Goal: Register for event/course

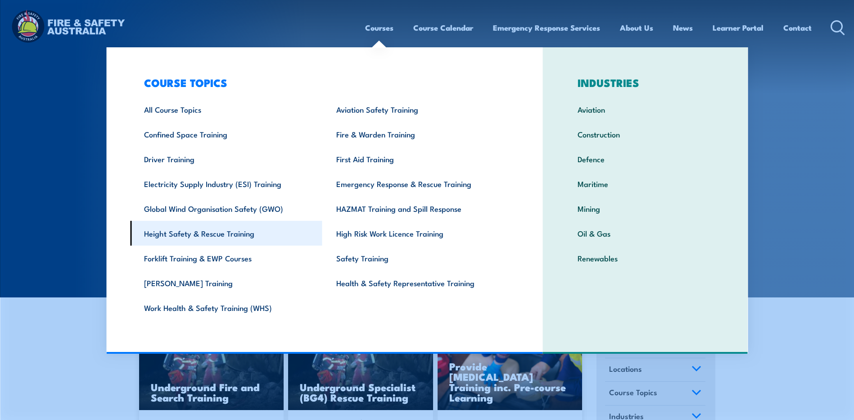
click at [205, 234] on link "Height Safety & Rescue Training" at bounding box center [226, 233] width 192 height 25
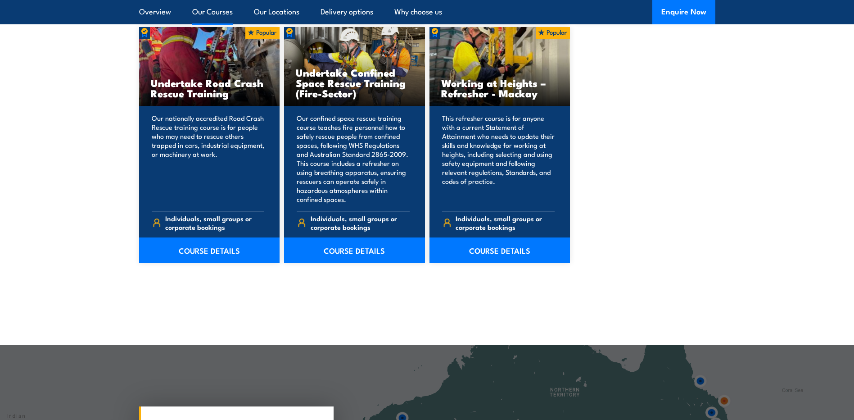
scroll to position [1081, 0]
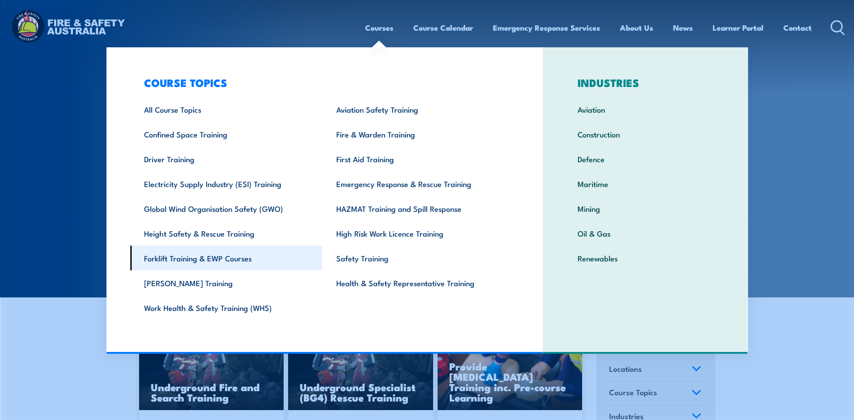
click at [198, 258] on link "Forklift Training & EWP Courses" at bounding box center [226, 257] width 192 height 25
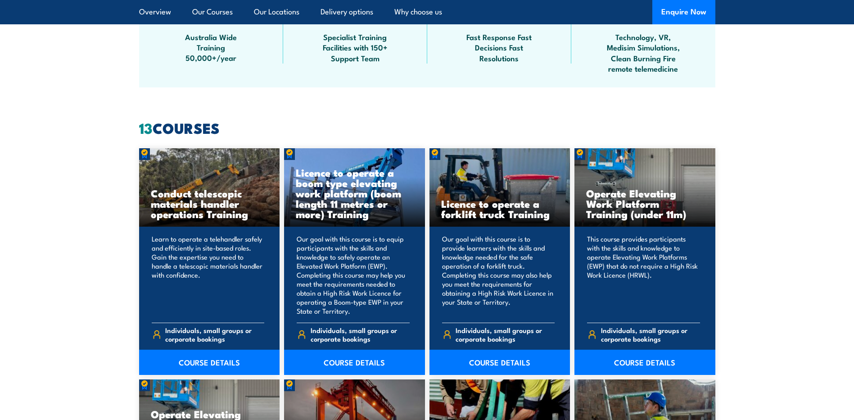
scroll to position [630, 0]
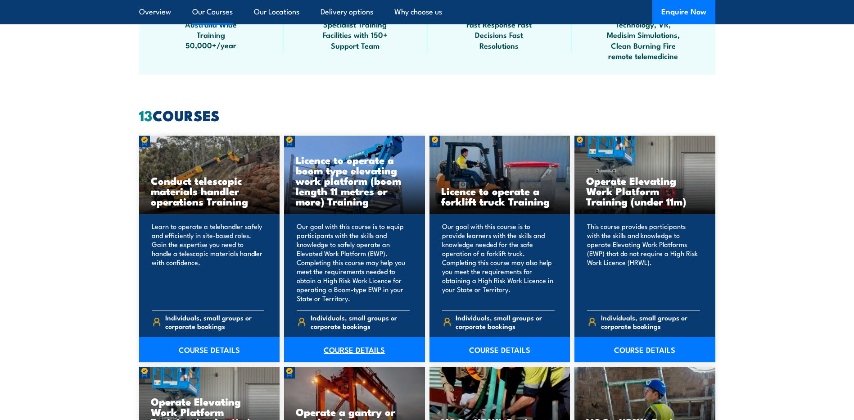
click at [361, 347] on link "COURSE DETAILS" at bounding box center [354, 349] width 141 height 25
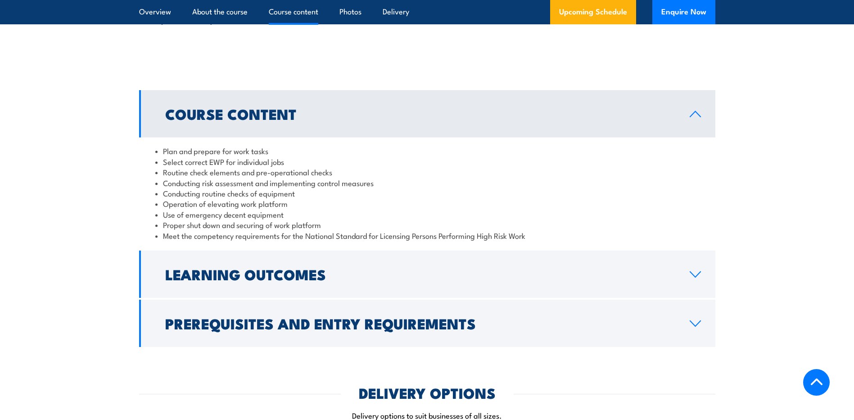
scroll to position [901, 0]
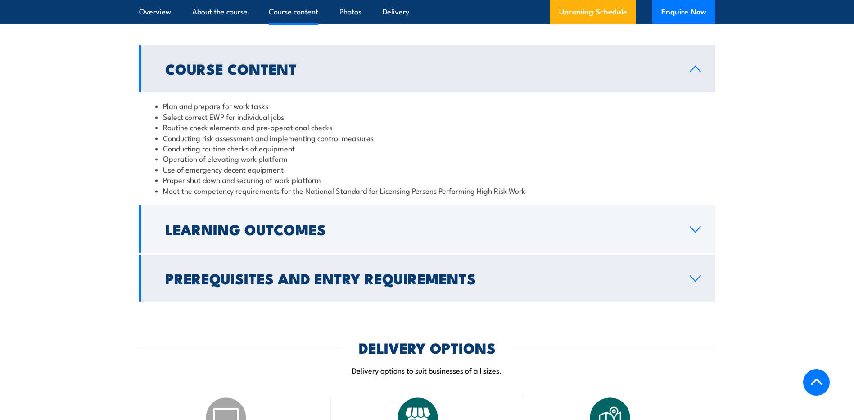
click at [694, 278] on icon at bounding box center [695, 278] width 12 height 7
